Goal: Book appointment/travel/reservation

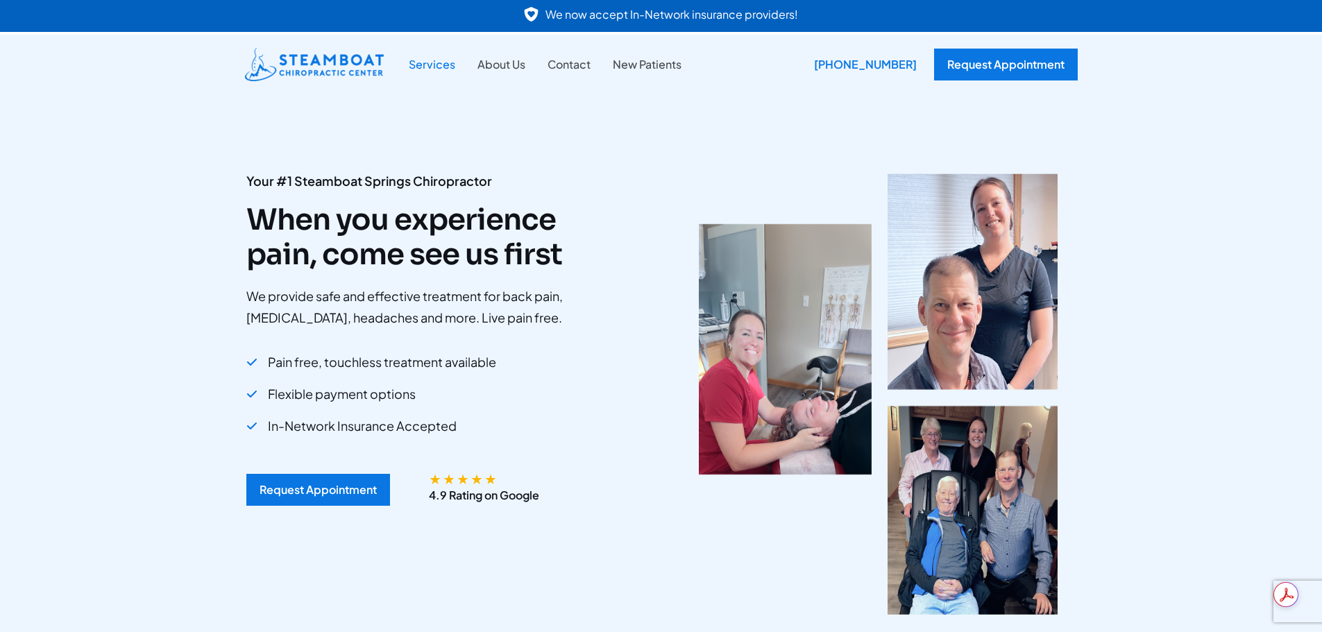
click at [425, 70] on link "Services" at bounding box center [432, 65] width 69 height 18
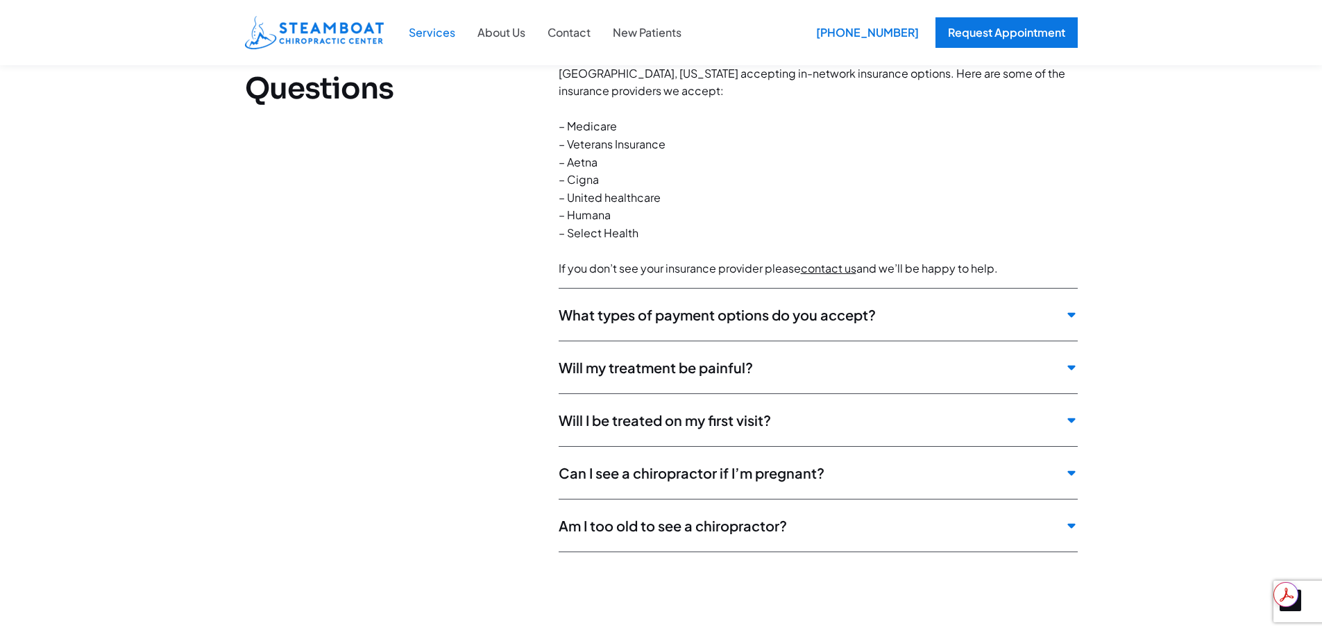
scroll to position [4788, 0]
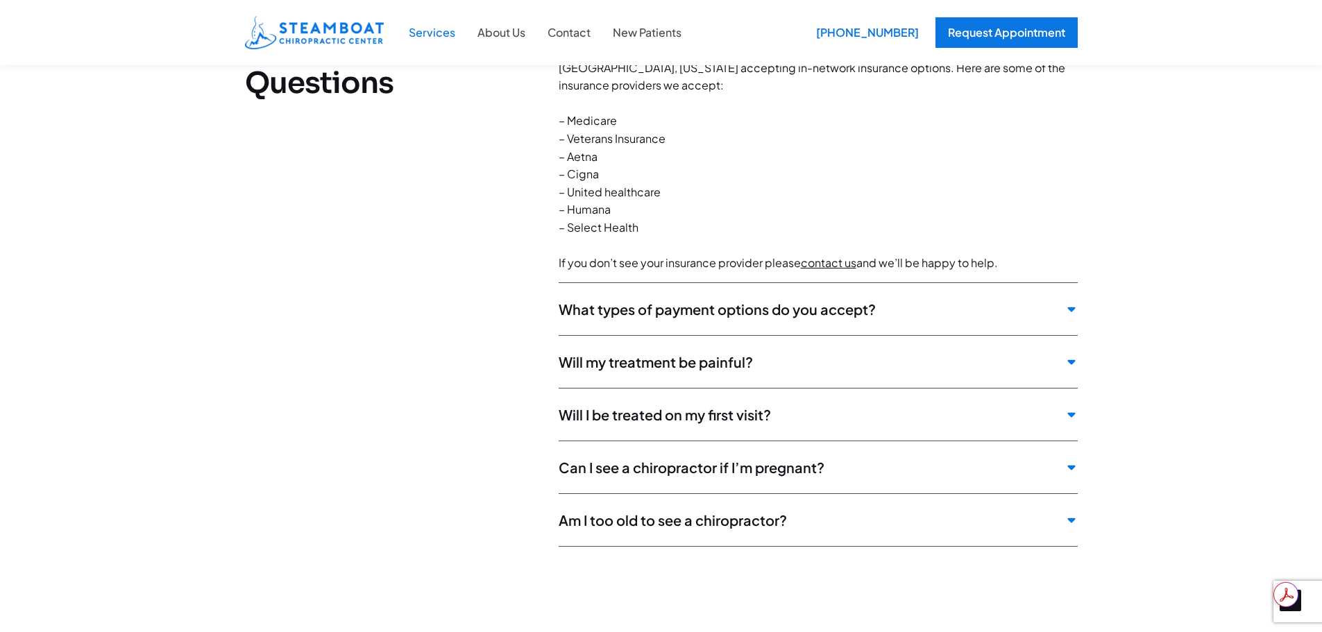
click at [1072, 309] on icon at bounding box center [1071, 309] width 8 height 5
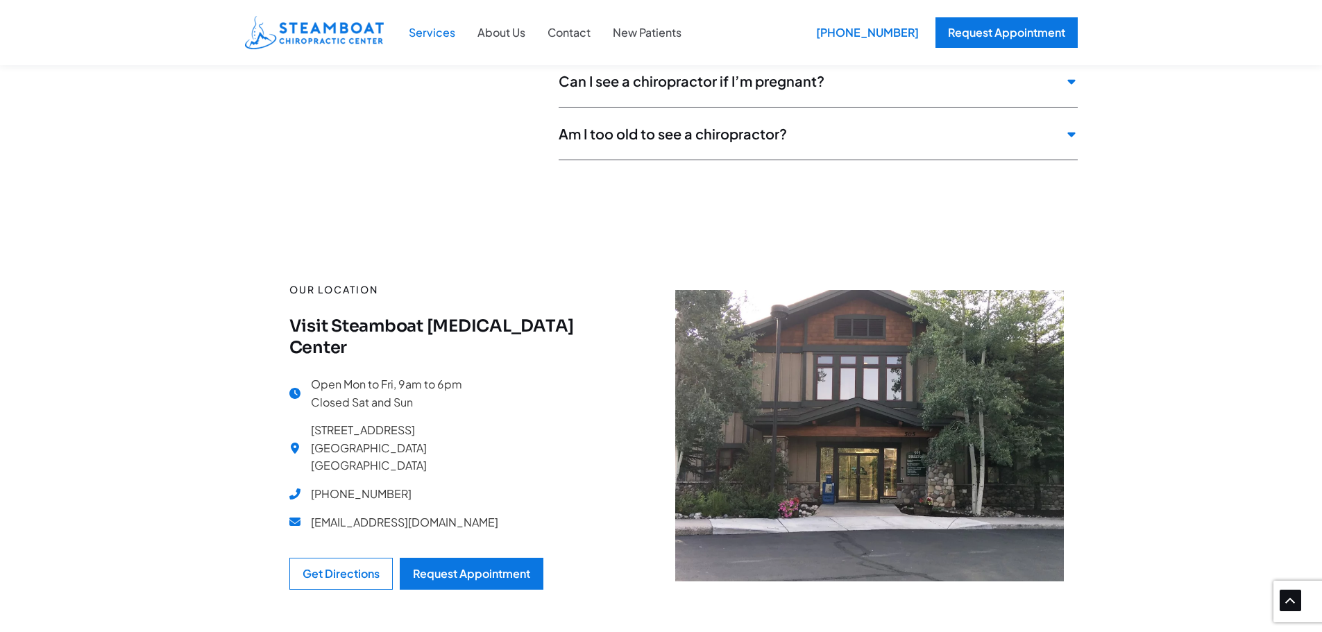
scroll to position [5066, 0]
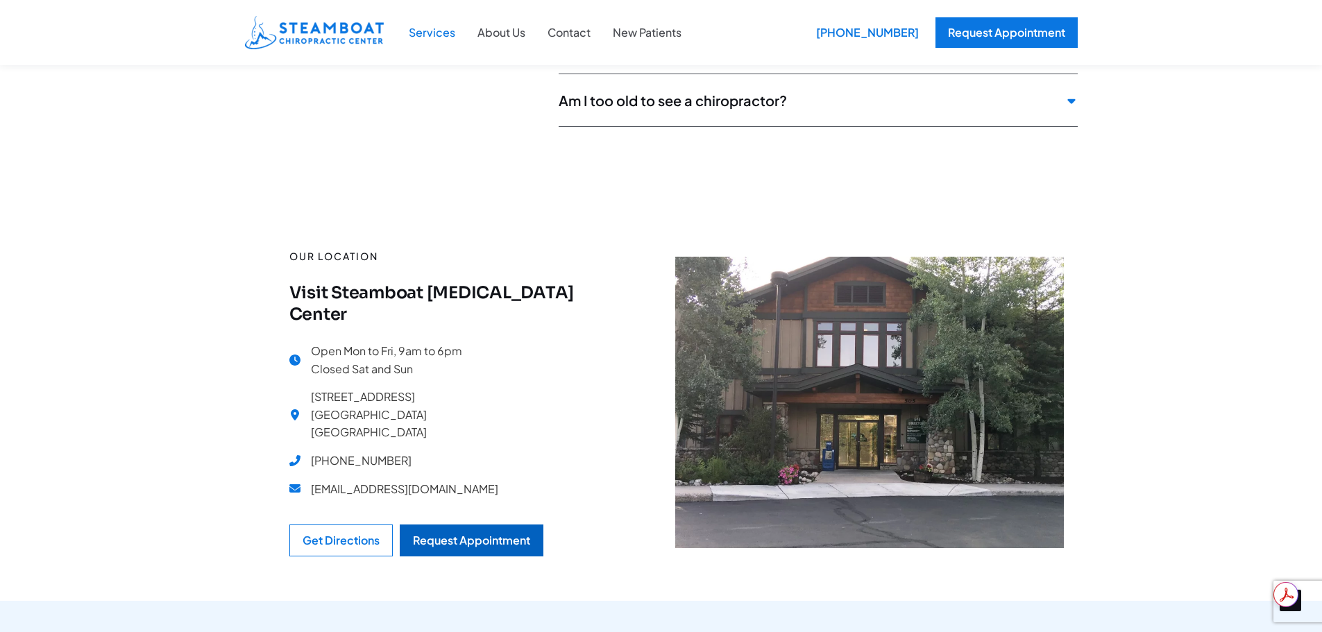
click at [496, 535] on div "Request Appointment" at bounding box center [471, 540] width 117 height 11
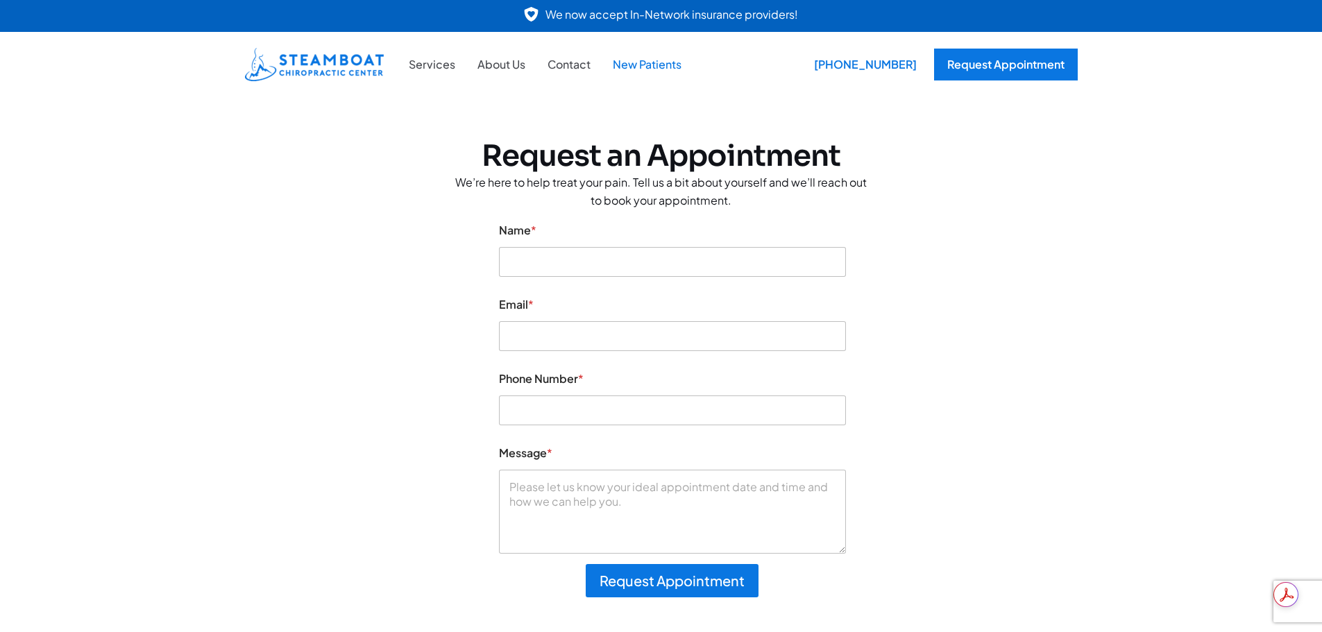
click at [659, 66] on link "New Patients" at bounding box center [647, 65] width 91 height 18
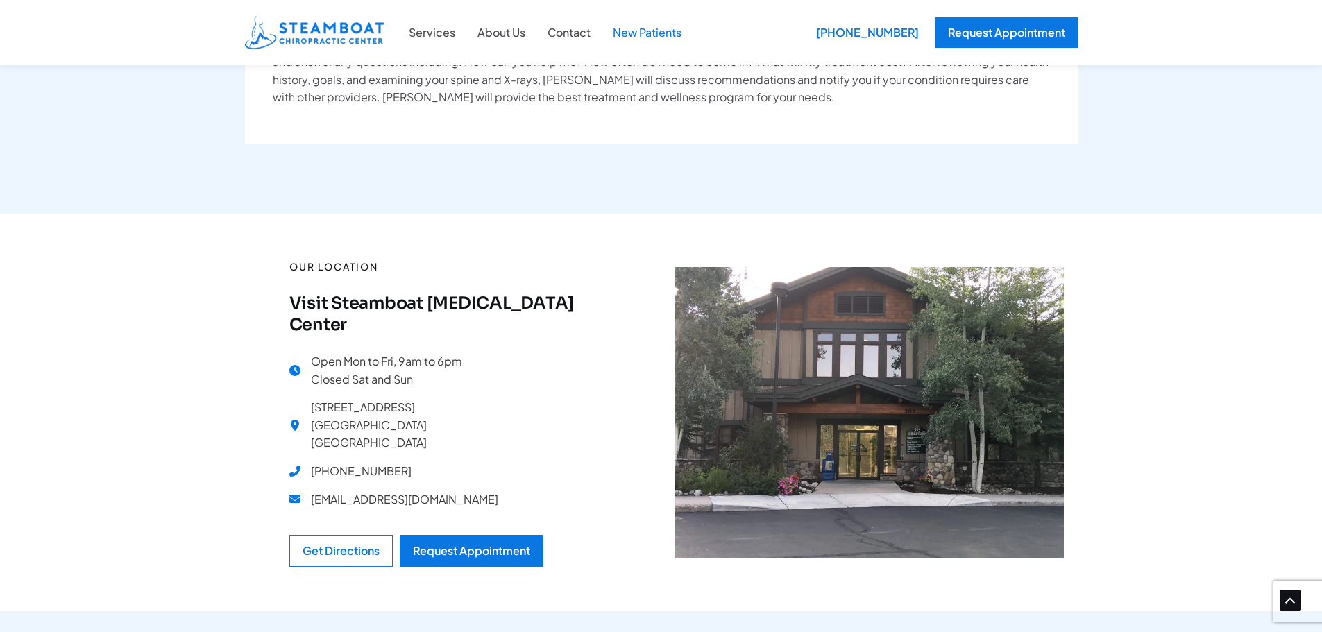
scroll to position [1249, 0]
